Goal: Check status: Check status

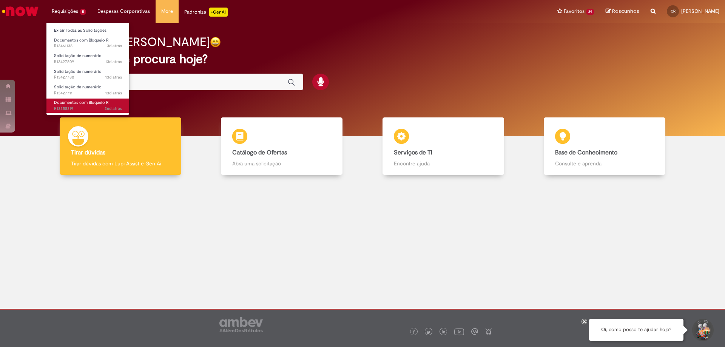
click at [81, 103] on span "Documentos com Bloqueio R" at bounding box center [81, 103] width 55 height 6
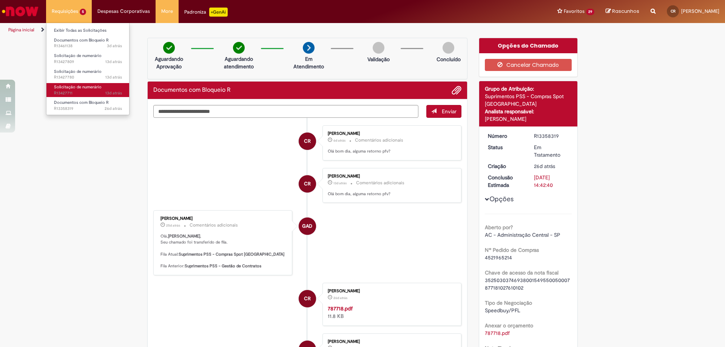
click at [80, 90] on span "13d atrás 13 dias atrás R13427711" at bounding box center [88, 93] width 68 height 6
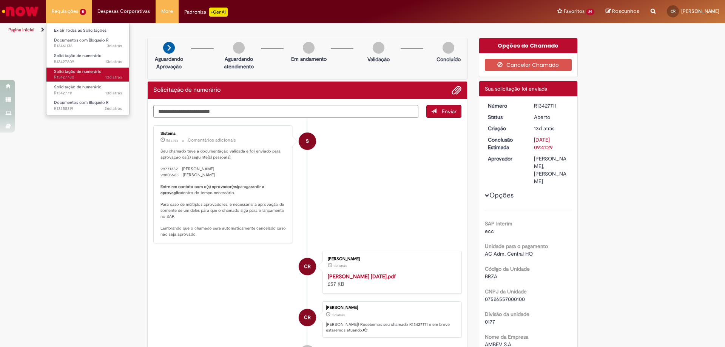
click at [83, 73] on span "Solicitação de numerário" at bounding box center [78, 72] width 48 height 6
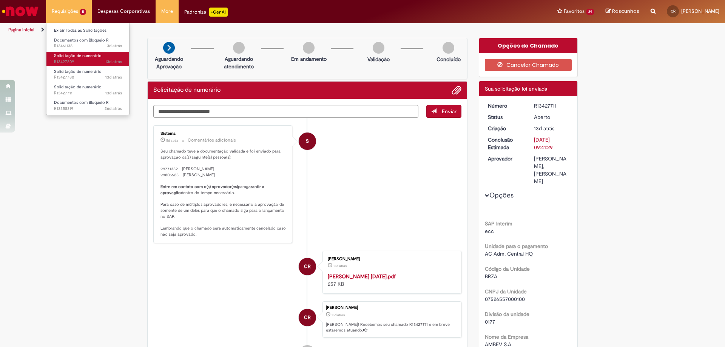
click at [85, 60] on span "13d atrás 13 dias atrás R13427809" at bounding box center [88, 62] width 68 height 6
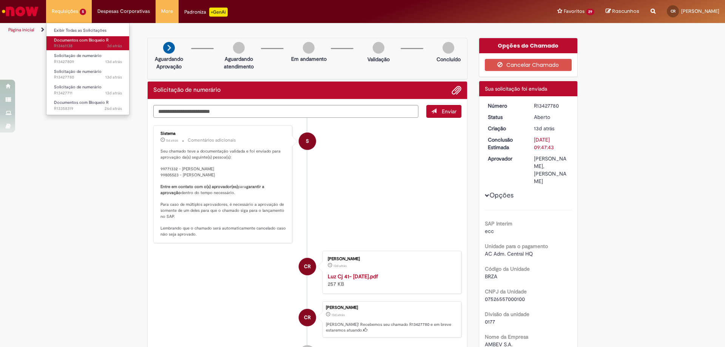
click at [79, 42] on span "Documentos com Bloqueio R" at bounding box center [81, 40] width 55 height 6
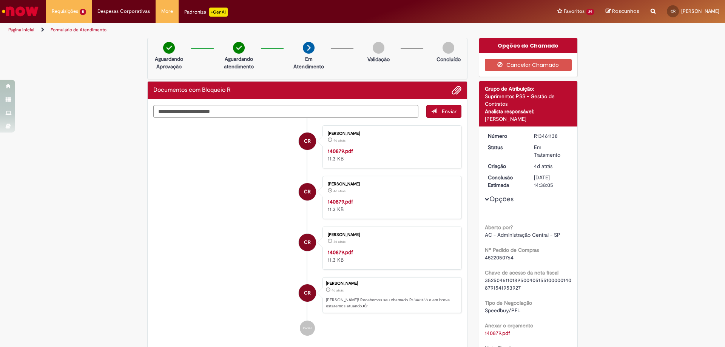
drag, startPoint x: 529, startPoint y: 133, endPoint x: 557, endPoint y: 135, distance: 28.4
click at [557, 135] on dd "R13461138" at bounding box center [552, 136] width 46 height 8
copy div "R13461138"
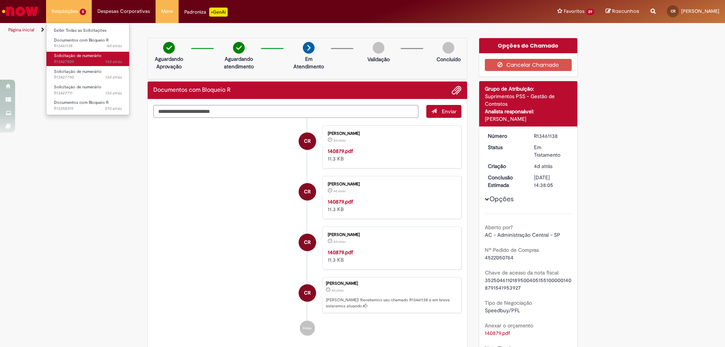
click at [82, 53] on span "Solicitação de numerário" at bounding box center [78, 56] width 48 height 6
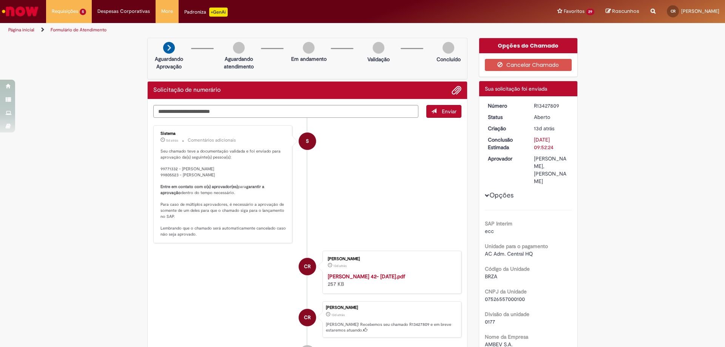
drag, startPoint x: 530, startPoint y: 107, endPoint x: 560, endPoint y: 107, distance: 30.6
click at [560, 107] on dd "R13427809" at bounding box center [552, 106] width 46 height 8
copy div "R13427809"
click at [70, 10] on li "Requisições 5 Exibir Todas as Solicitações Documentos com Bloqueio R 4d atrás 4…" at bounding box center [69, 11] width 46 height 23
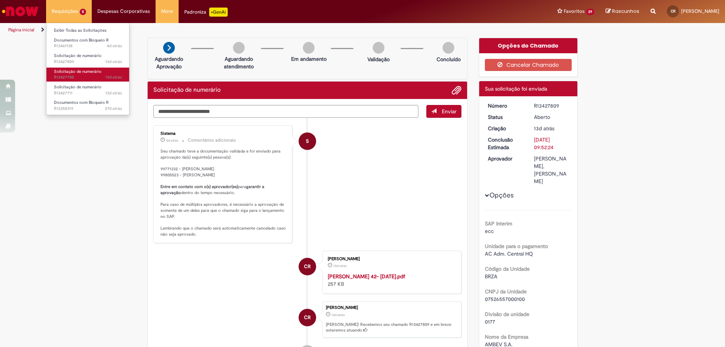
click at [81, 78] on span "13d atrás 13 dias atrás R13427780" at bounding box center [88, 77] width 68 height 6
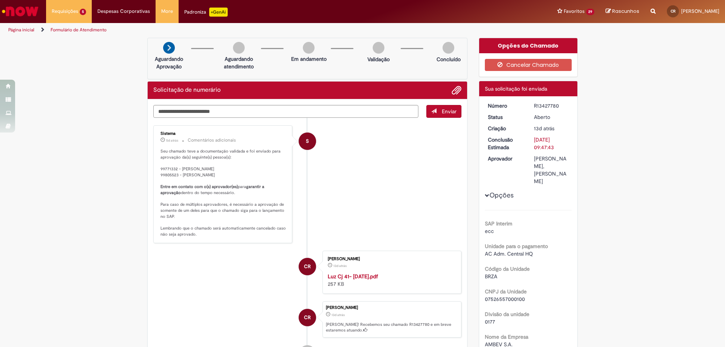
drag, startPoint x: 532, startPoint y: 106, endPoint x: 558, endPoint y: 102, distance: 26.3
click at [558, 102] on div "R13427780" at bounding box center [551, 106] width 35 height 8
copy div "R13427780"
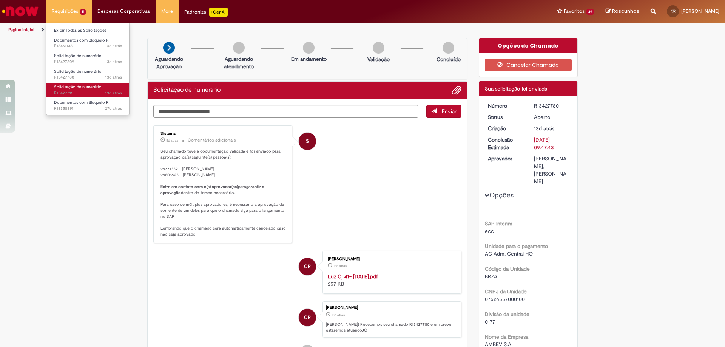
click at [89, 85] on span "Solicitação de numerário" at bounding box center [78, 87] width 48 height 6
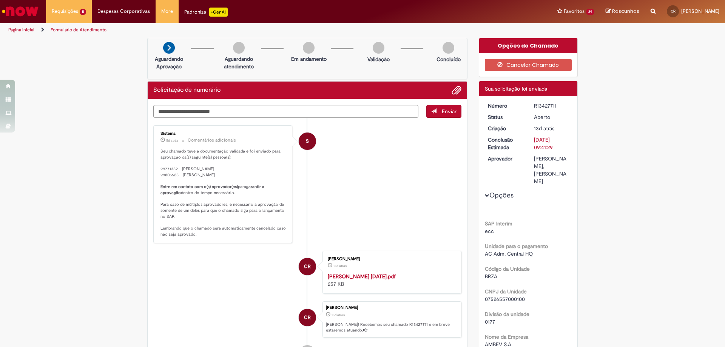
drag, startPoint x: 532, startPoint y: 104, endPoint x: 555, endPoint y: 105, distance: 23.1
click at [555, 105] on div "R13427711" at bounding box center [551, 106] width 35 height 8
copy div "R13427711"
click at [539, 105] on div "R13427711" at bounding box center [551, 106] width 35 height 8
drag, startPoint x: 531, startPoint y: 107, endPoint x: 572, endPoint y: 105, distance: 40.8
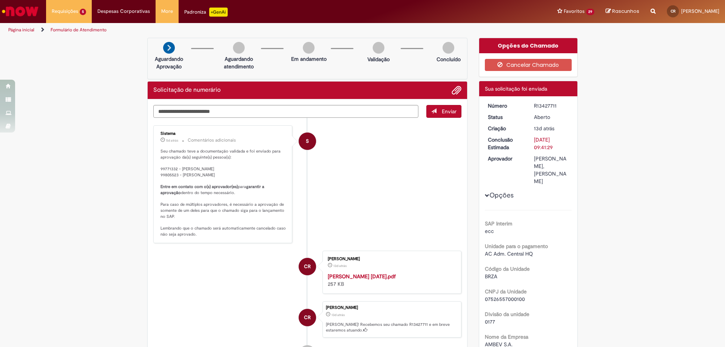
click at [572, 105] on dd "R13427711" at bounding box center [552, 106] width 46 height 8
copy div "R13427711"
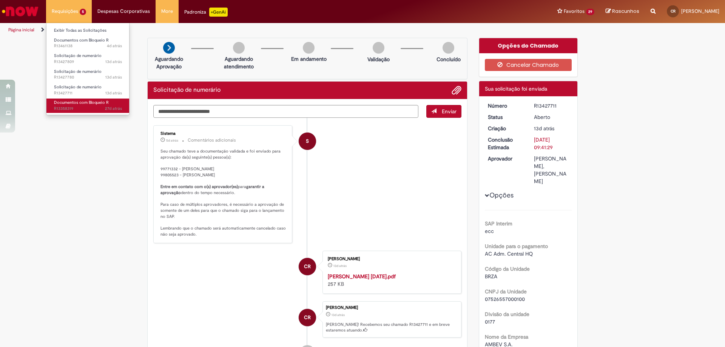
click at [74, 105] on span "Documentos com Bloqueio R" at bounding box center [81, 103] width 55 height 6
